Goal: Task Accomplishment & Management: Manage account settings

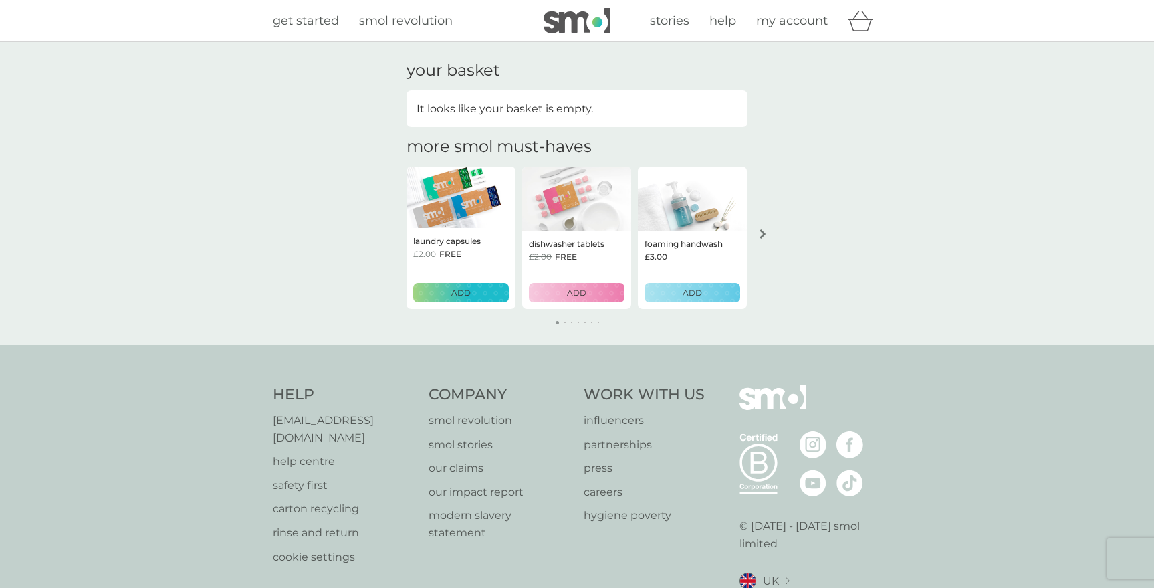
click at [763, 234] on icon "arrow right" at bounding box center [762, 233] width 6 height 9
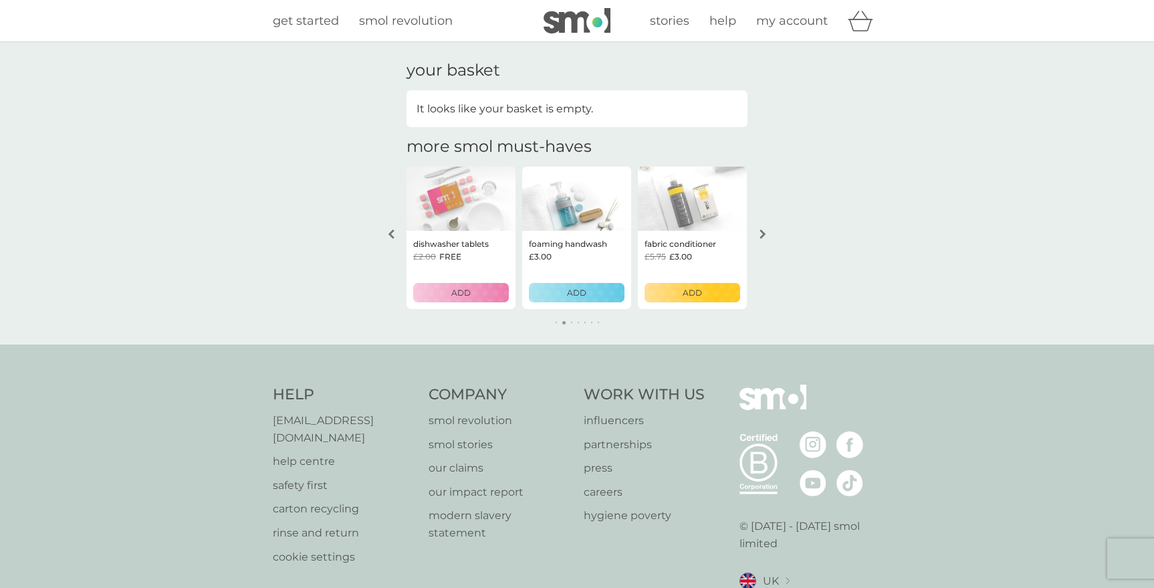
click at [763, 234] on icon "arrow right" at bounding box center [762, 233] width 6 height 9
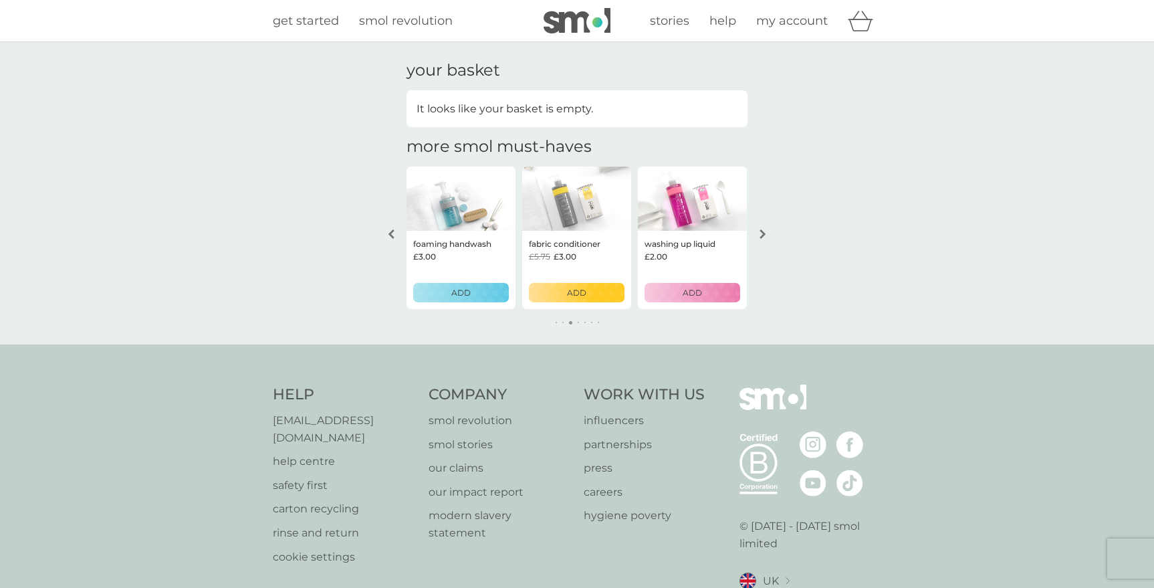
click at [763, 234] on icon "arrow right" at bounding box center [762, 233] width 6 height 9
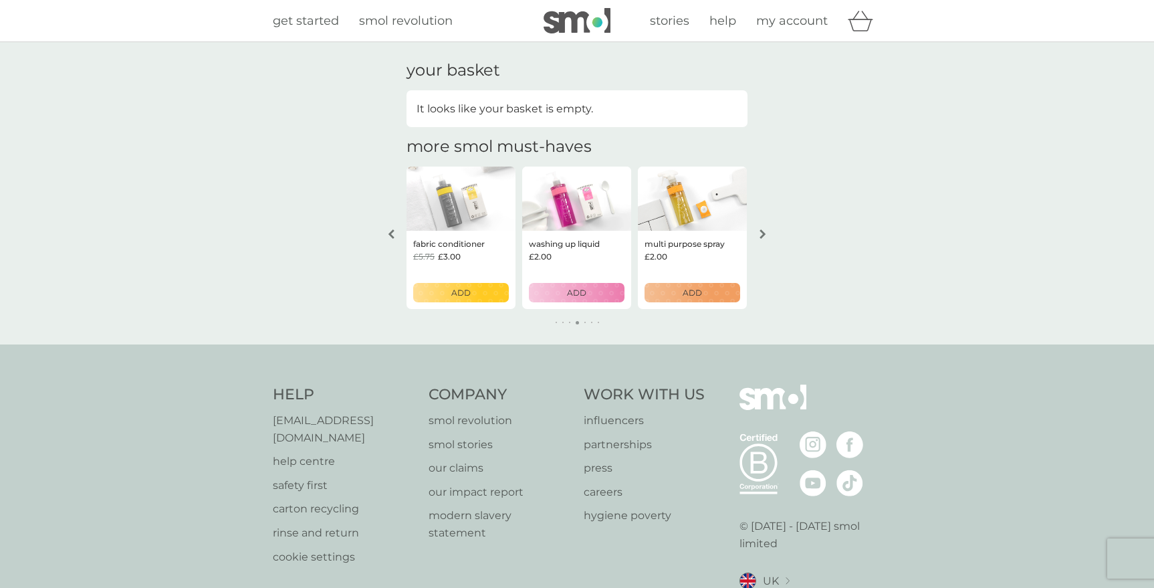
click at [763, 234] on icon "arrow right" at bounding box center [762, 233] width 6 height 9
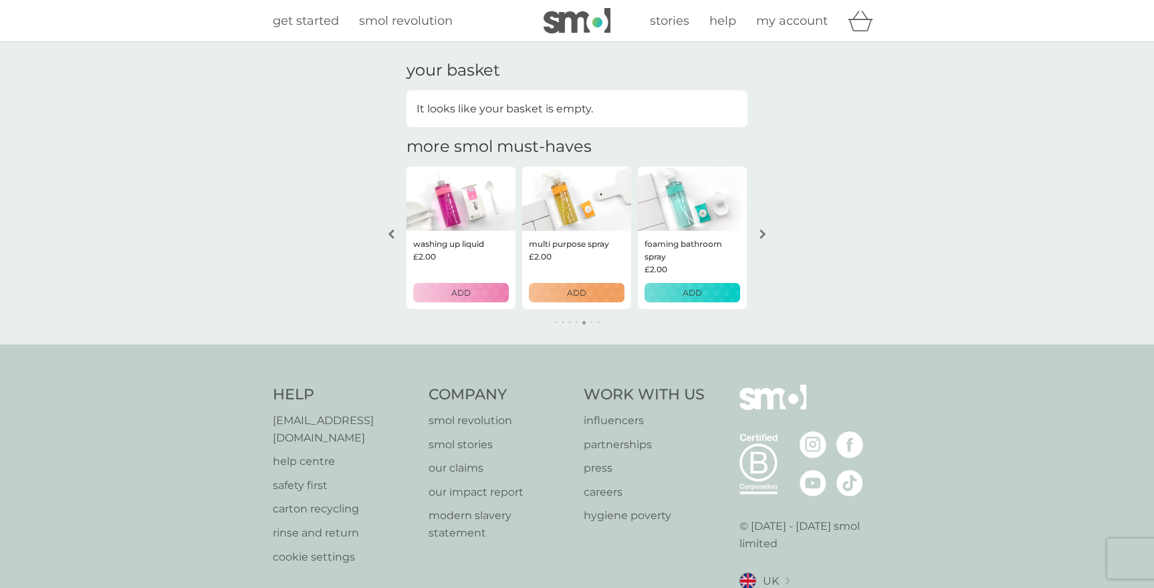
click at [763, 234] on icon "arrow right" at bounding box center [762, 233] width 6 height 9
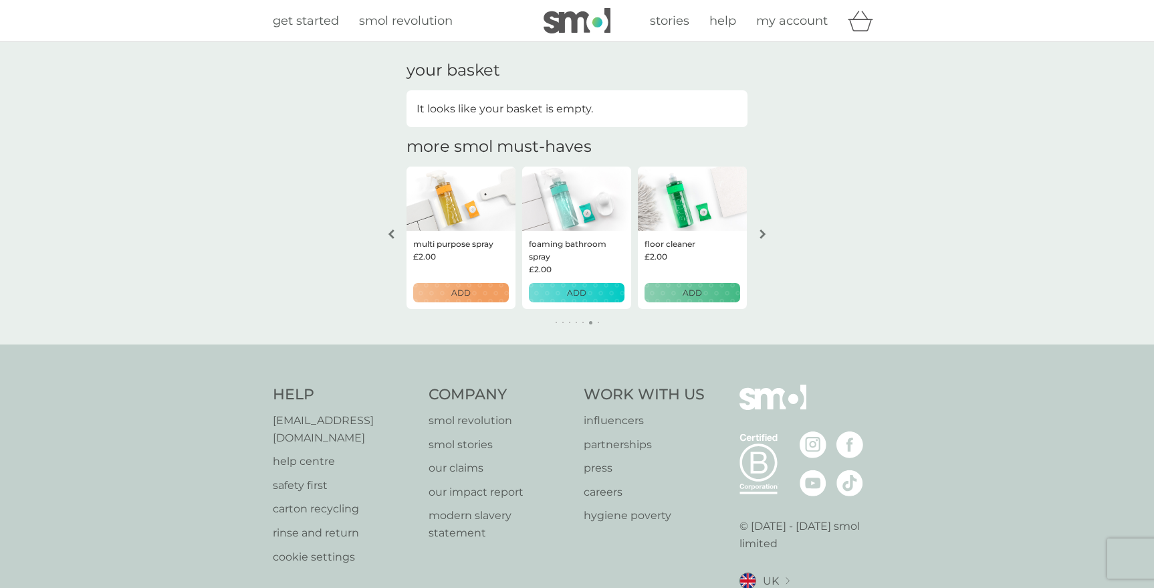
click at [763, 234] on icon "arrow right" at bounding box center [762, 233] width 6 height 9
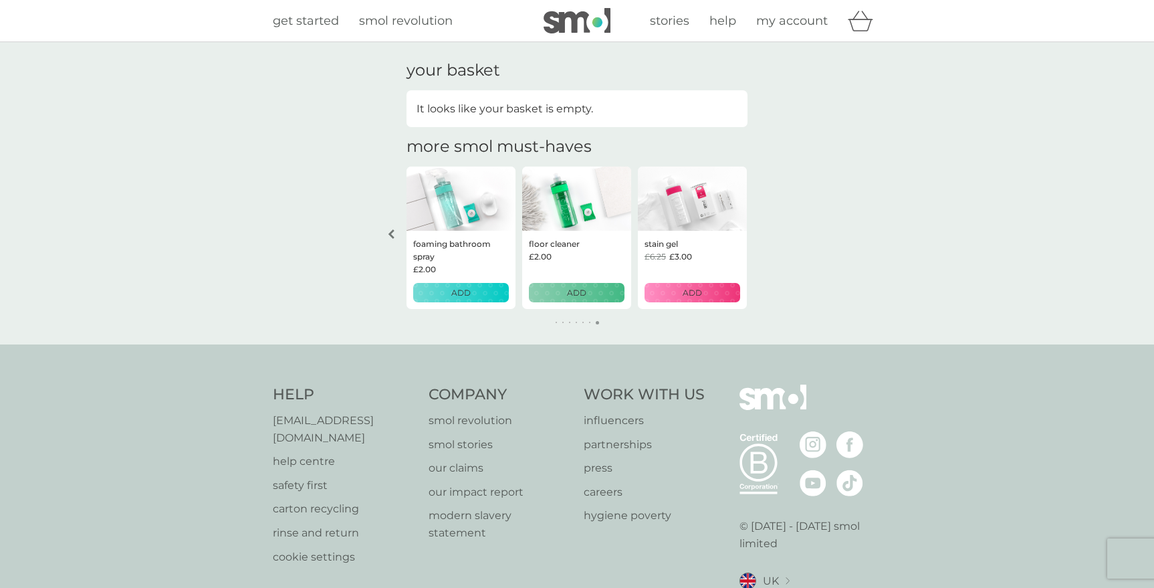
click at [763, 234] on div "your basket It looks like your basket is empty. more smol must-haves laundry ca…" at bounding box center [577, 193] width 1154 height 302
click at [394, 236] on icon "arrow left" at bounding box center [391, 233] width 7 height 9
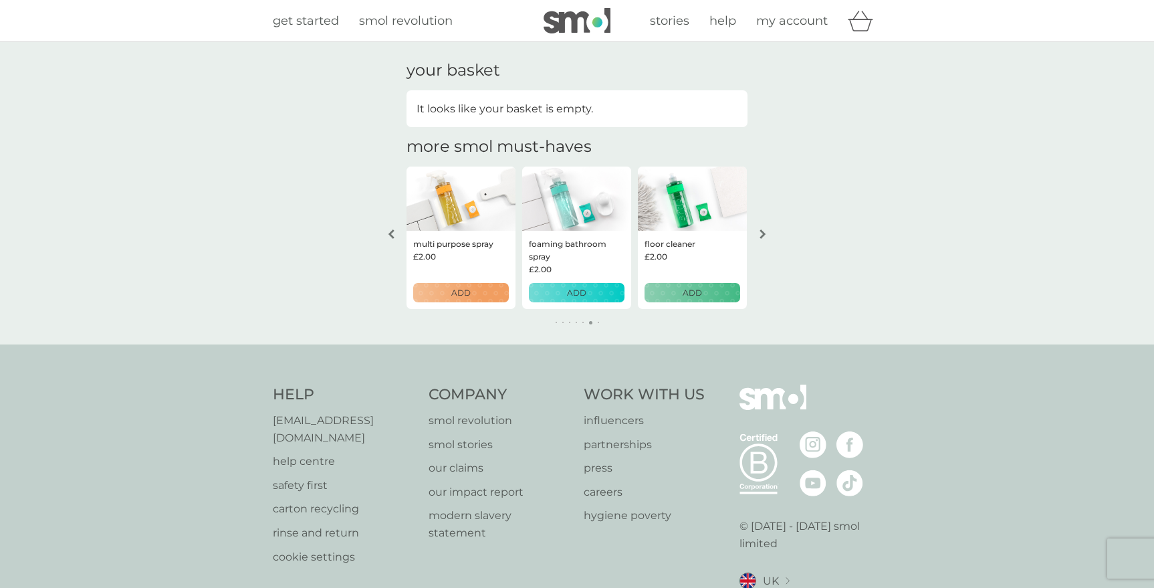
click at [394, 236] on icon "arrow left" at bounding box center [391, 233] width 7 height 9
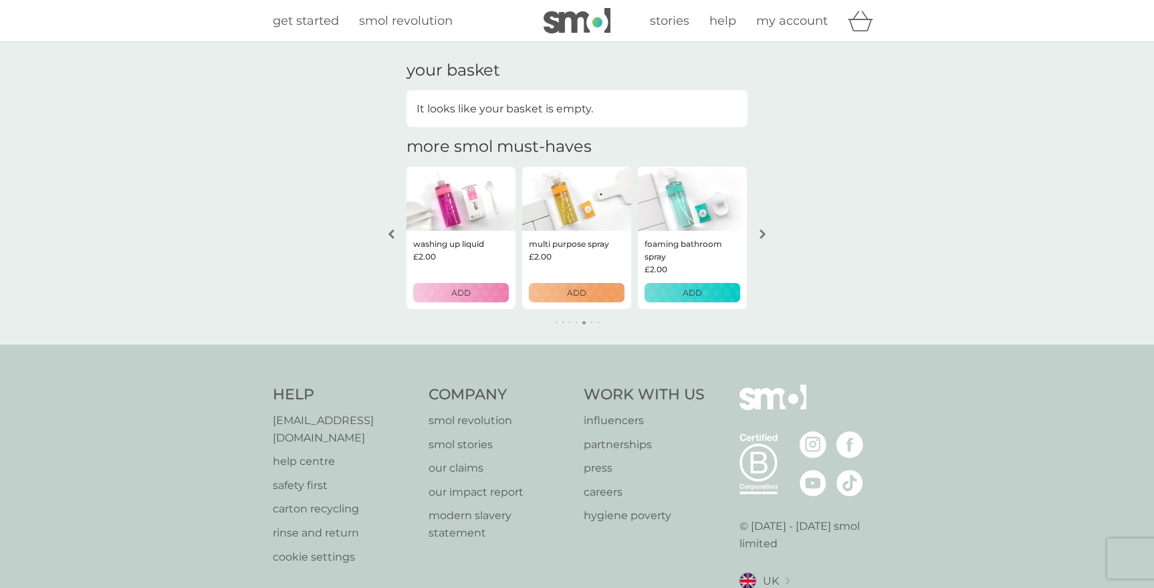
click at [394, 236] on icon "arrow left" at bounding box center [391, 233] width 7 height 9
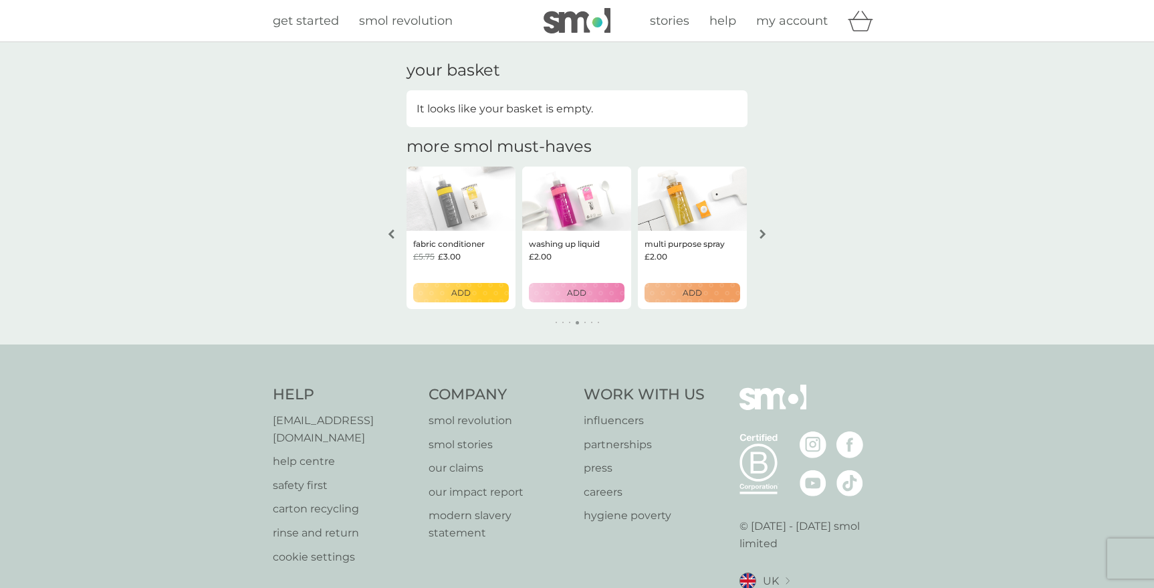
click at [394, 236] on icon "arrow left" at bounding box center [391, 233] width 7 height 9
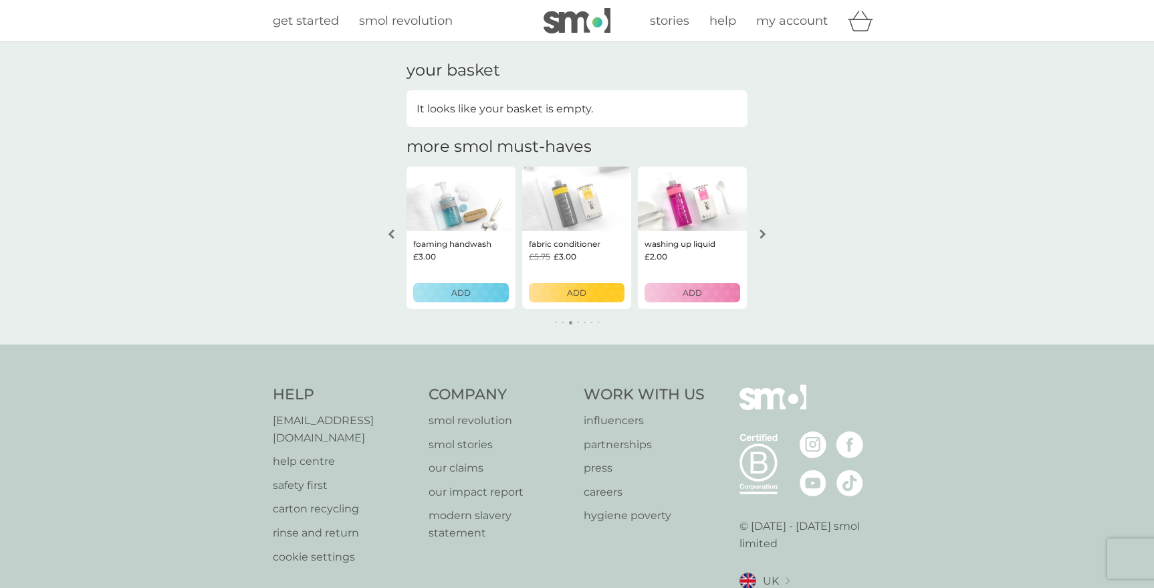
click at [394, 236] on icon "arrow left" at bounding box center [391, 233] width 7 height 9
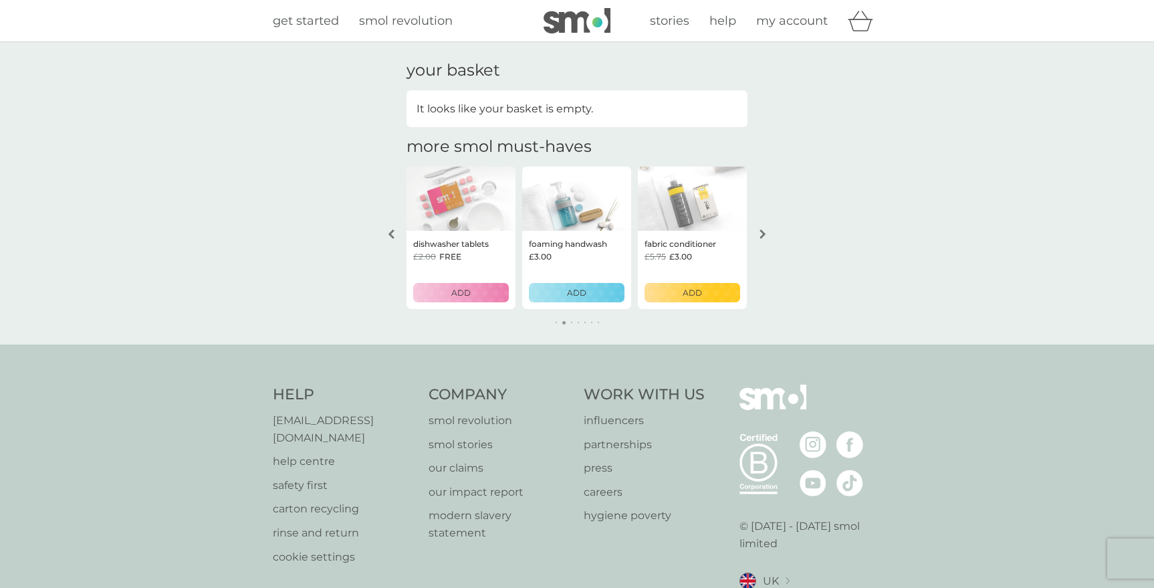
click at [394, 236] on icon "arrow left" at bounding box center [391, 233] width 7 height 9
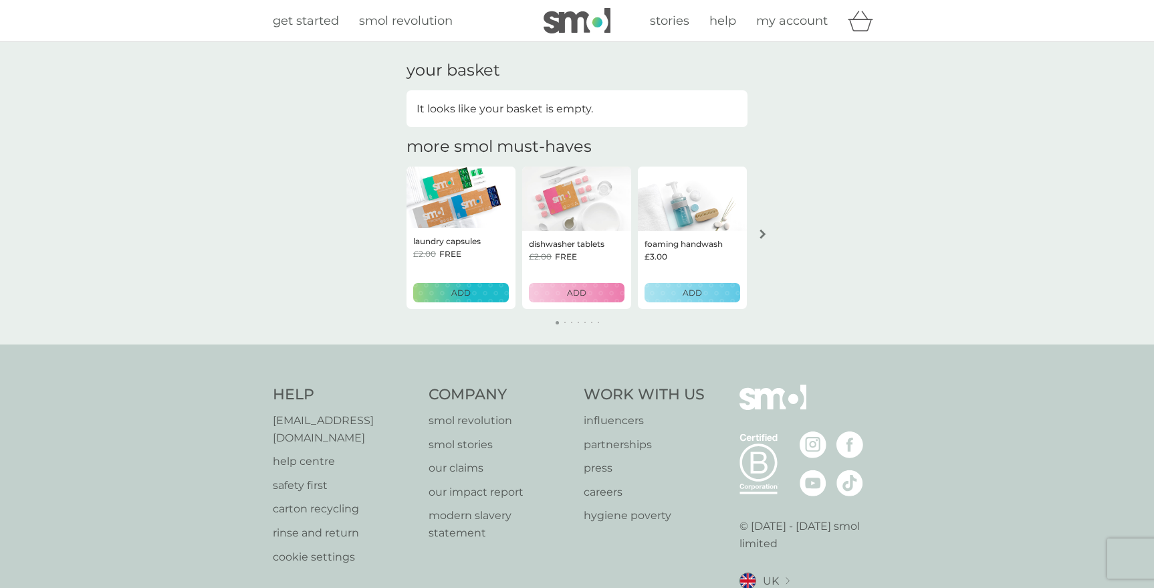
click at [771, 23] on span "my account" at bounding box center [792, 20] width 72 height 15
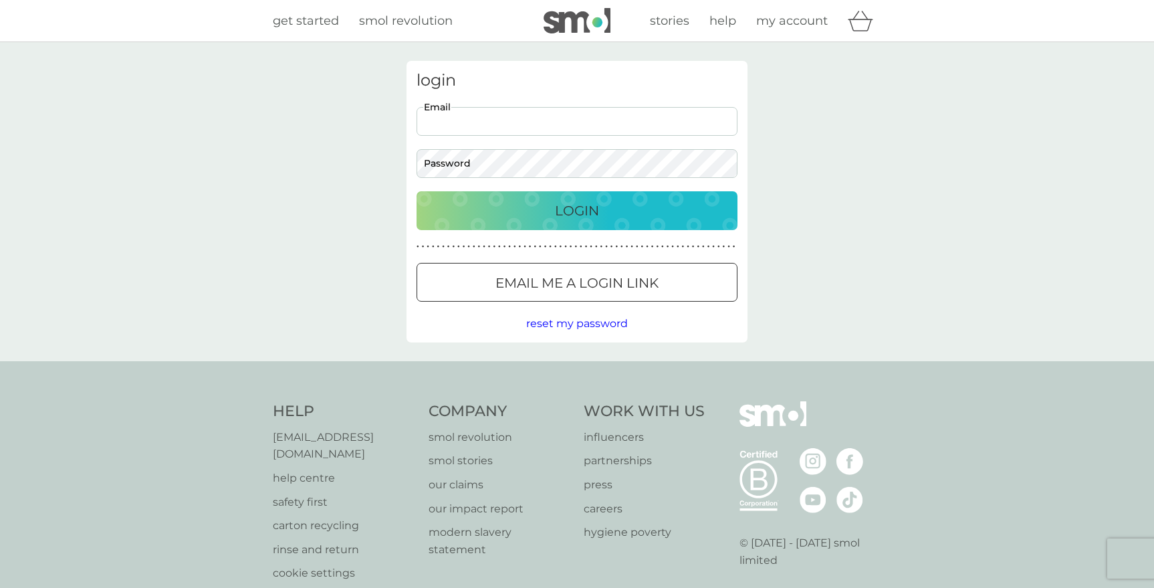
type input "joyce.simpson33@gmail.com"
click at [561, 211] on p "Login" at bounding box center [577, 210] width 44 height 21
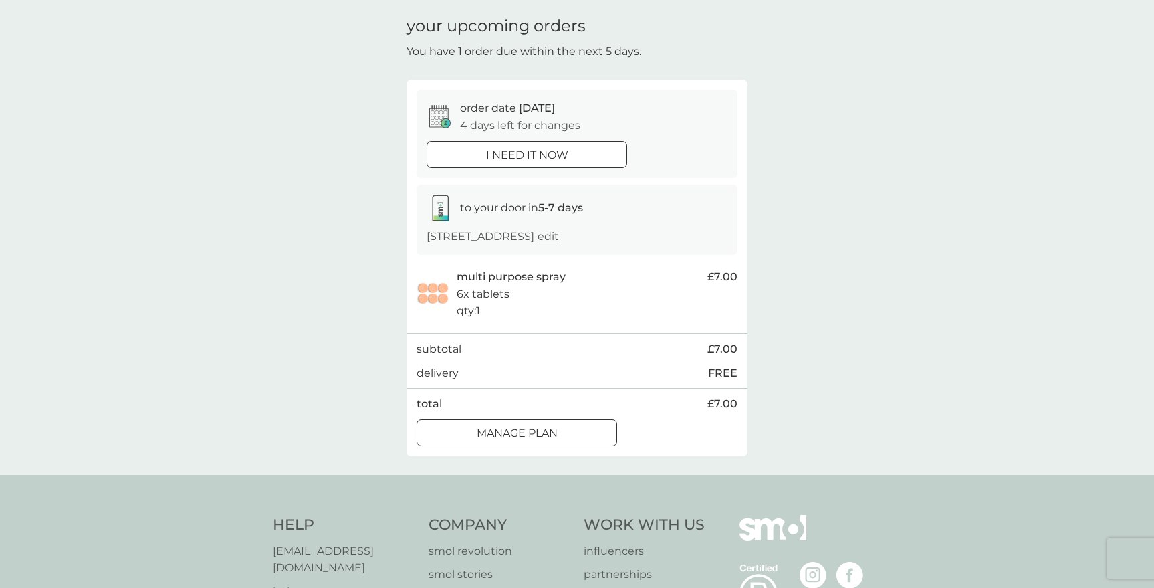
scroll to position [43, 0]
click at [569, 429] on div "Manage plan" at bounding box center [516, 433] width 199 height 17
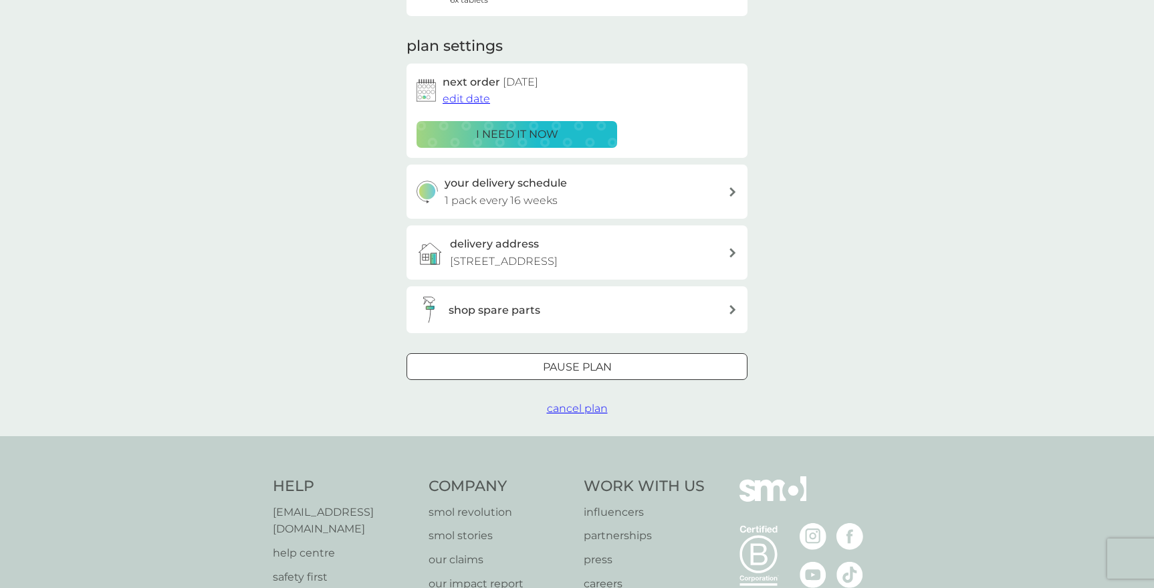
scroll to position [163, 0]
click at [585, 360] on div at bounding box center [577, 367] width 48 height 14
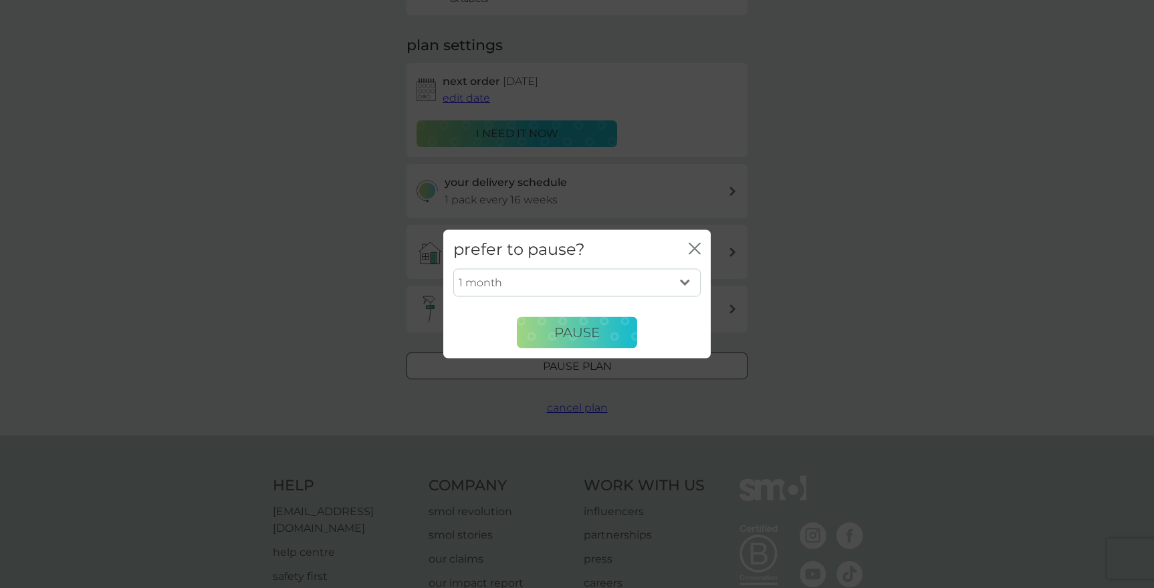
select select "2"
click at [572, 338] on span "Pause" at bounding box center [576, 332] width 45 height 16
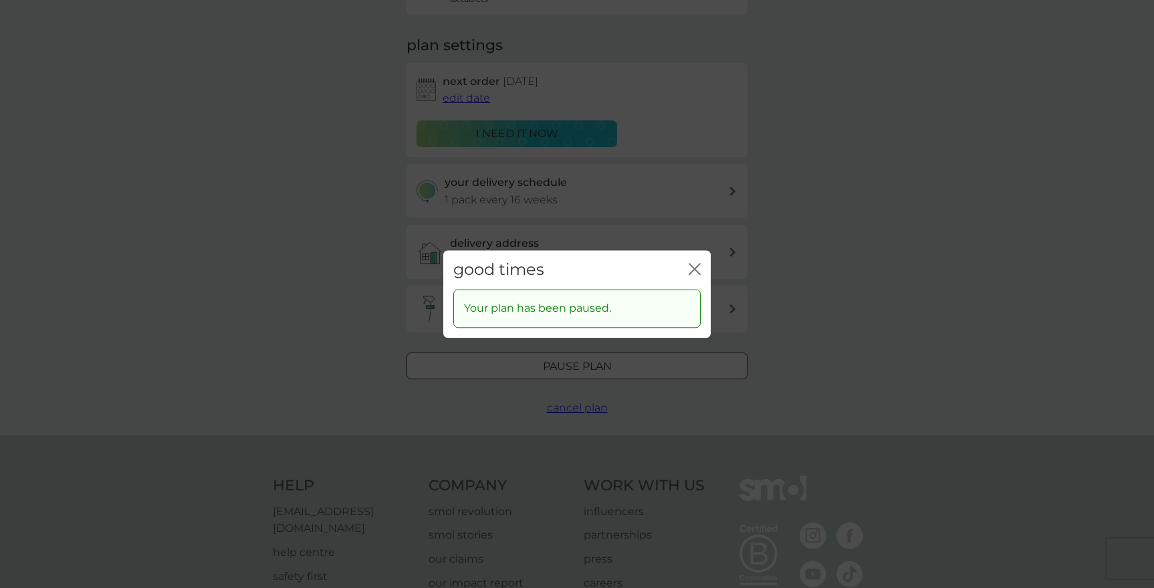
click at [695, 271] on icon "close" at bounding box center [695, 269] width 12 height 12
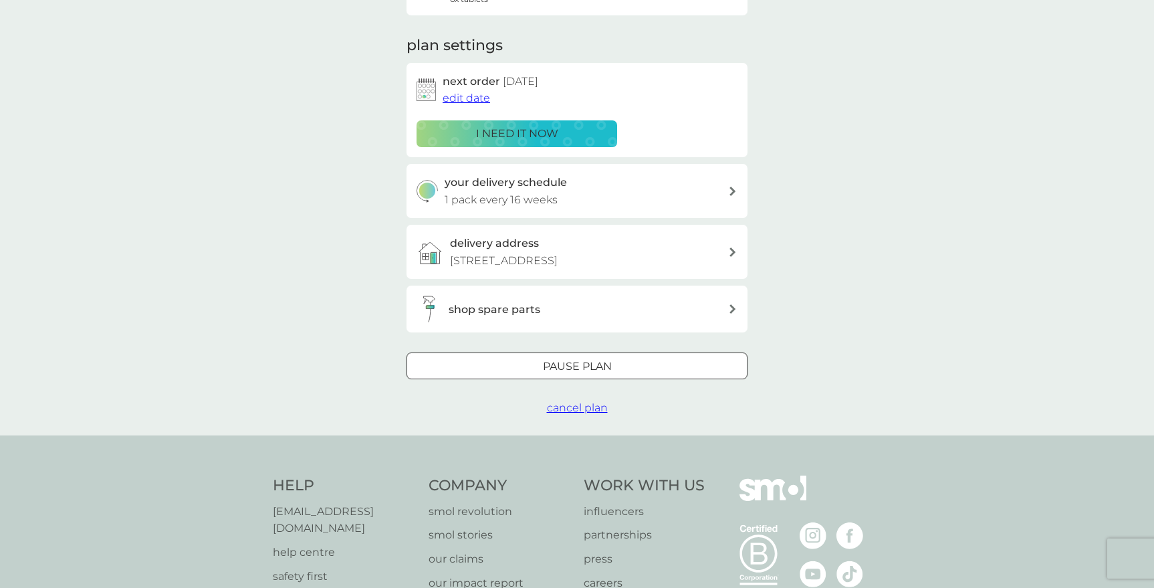
click at [802, 279] on div "your smol plans multi purpose spray £7.00 6x tablets plan settings next order […" at bounding box center [577, 157] width 1154 height 556
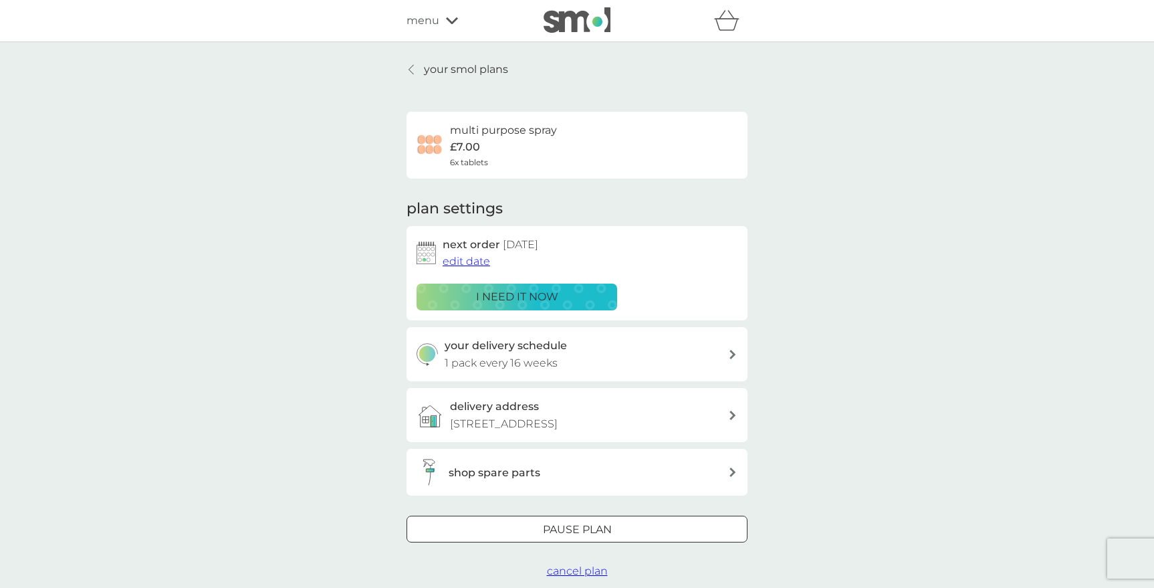
scroll to position [0, 0]
click at [462, 67] on p "your smol plans" at bounding box center [466, 69] width 84 height 17
